Goal: Transaction & Acquisition: Purchase product/service

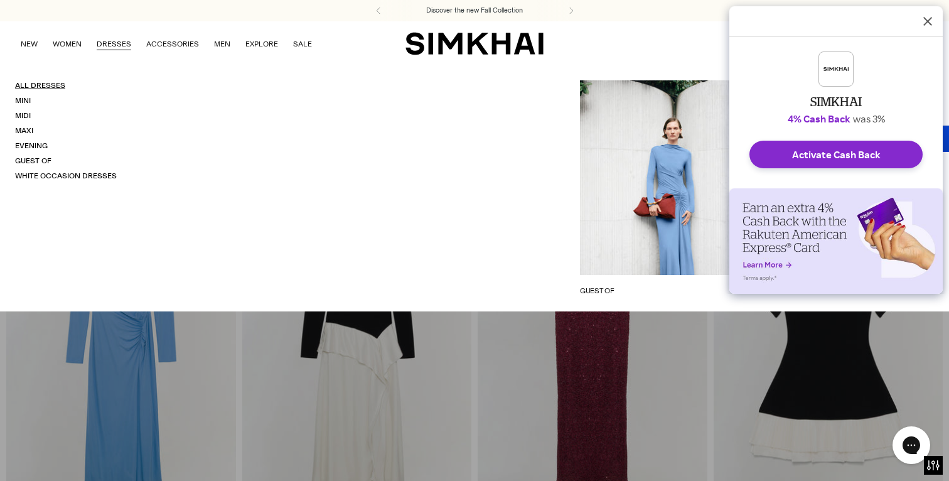
click at [41, 85] on link "All Dresses" at bounding box center [40, 85] width 50 height 9
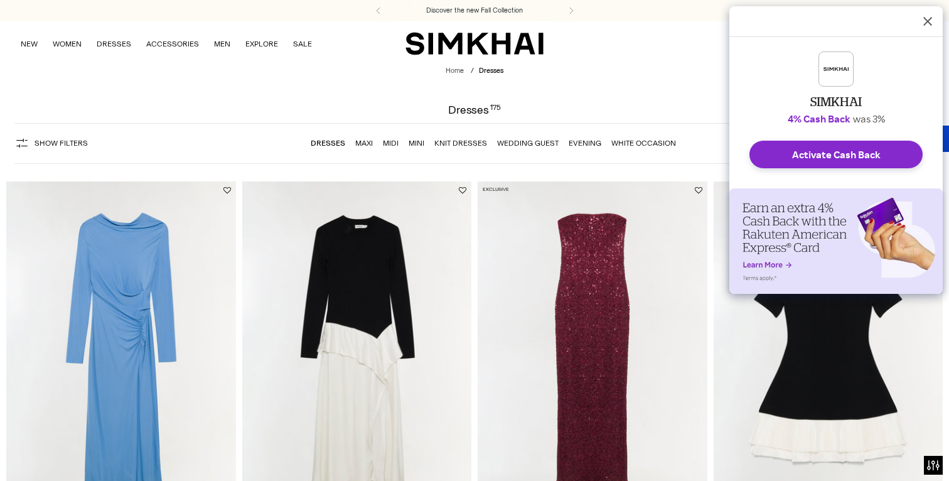
click at [925, 30] on button "Dismiss Rakuten Cash Back Reminder" at bounding box center [928, 21] width 30 height 30
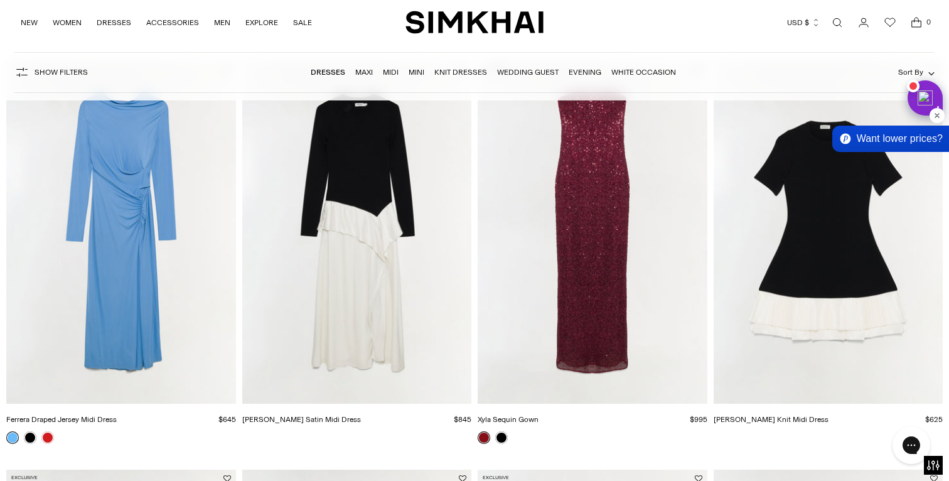
scroll to position [142, 0]
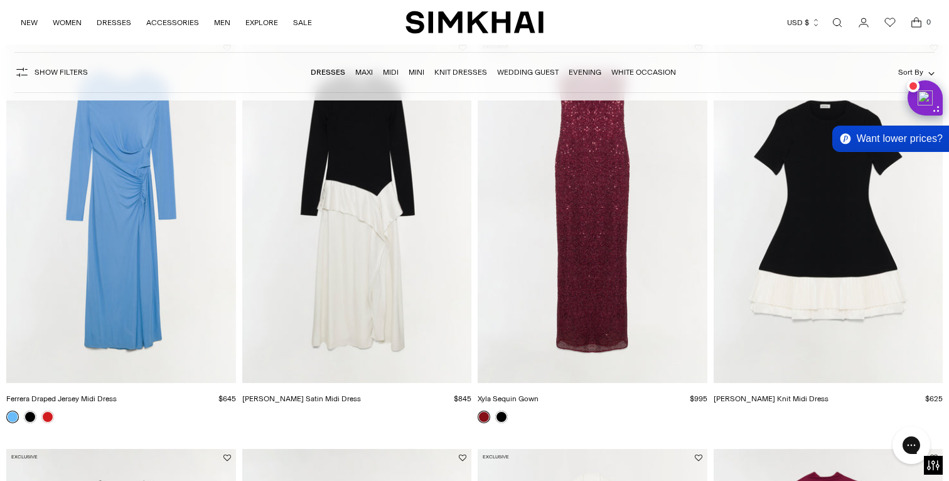
click at [912, 65] on button "Sort By" at bounding box center [916, 72] width 36 height 14
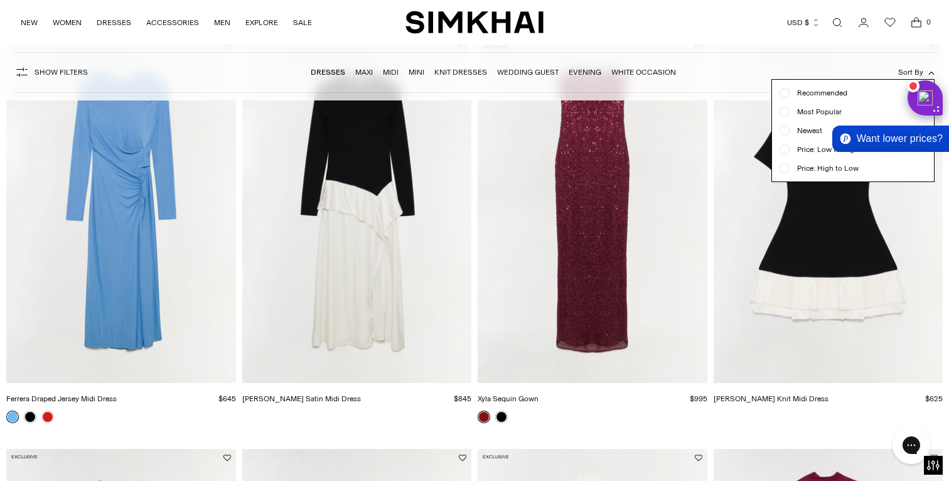
click at [813, 128] on span "Newest" at bounding box center [806, 130] width 33 height 11
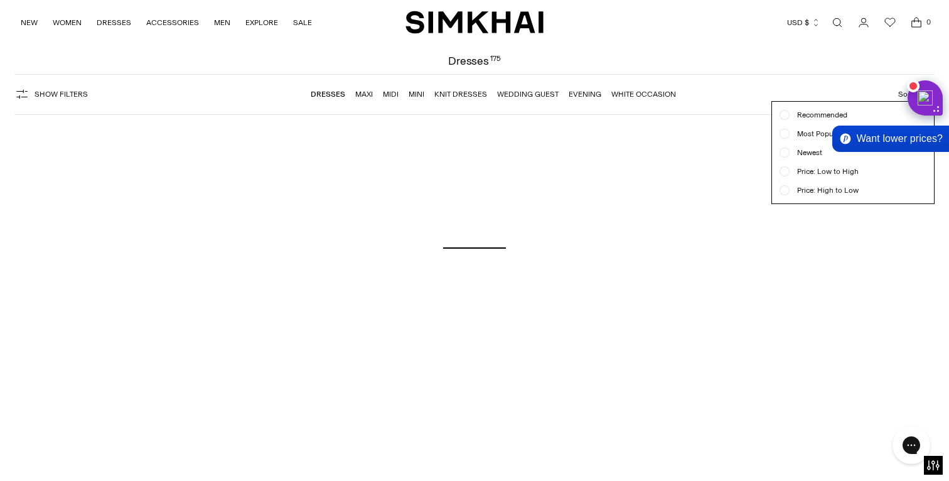
scroll to position [0, 0]
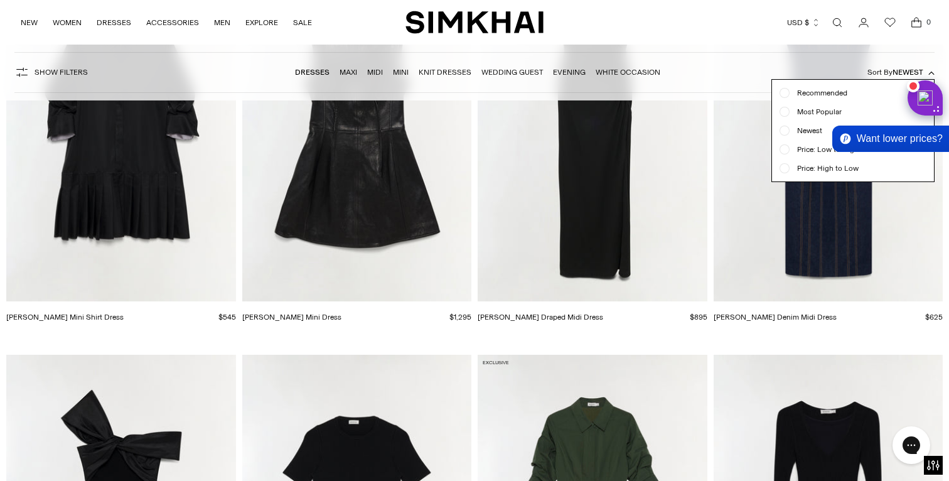
scroll to position [1560, 0]
